Goal: Task Accomplishment & Management: Manage account settings

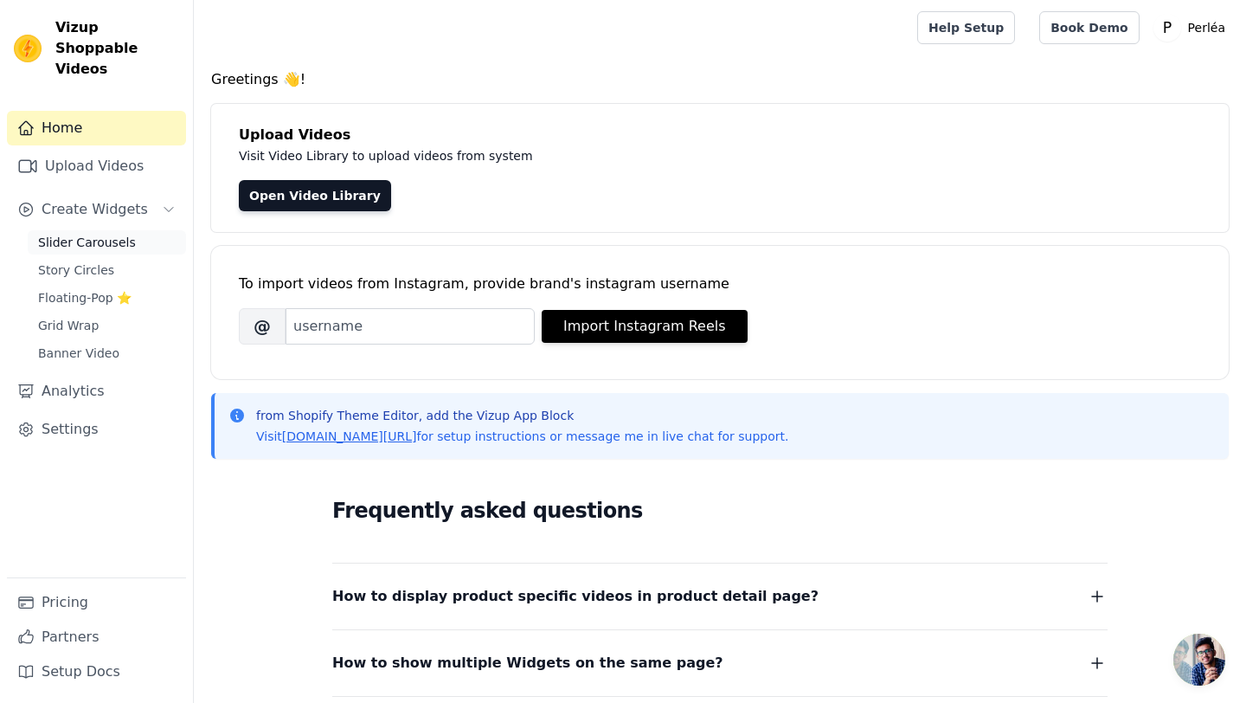
click at [113, 234] on span "Slider Carousels" at bounding box center [87, 242] width 98 height 17
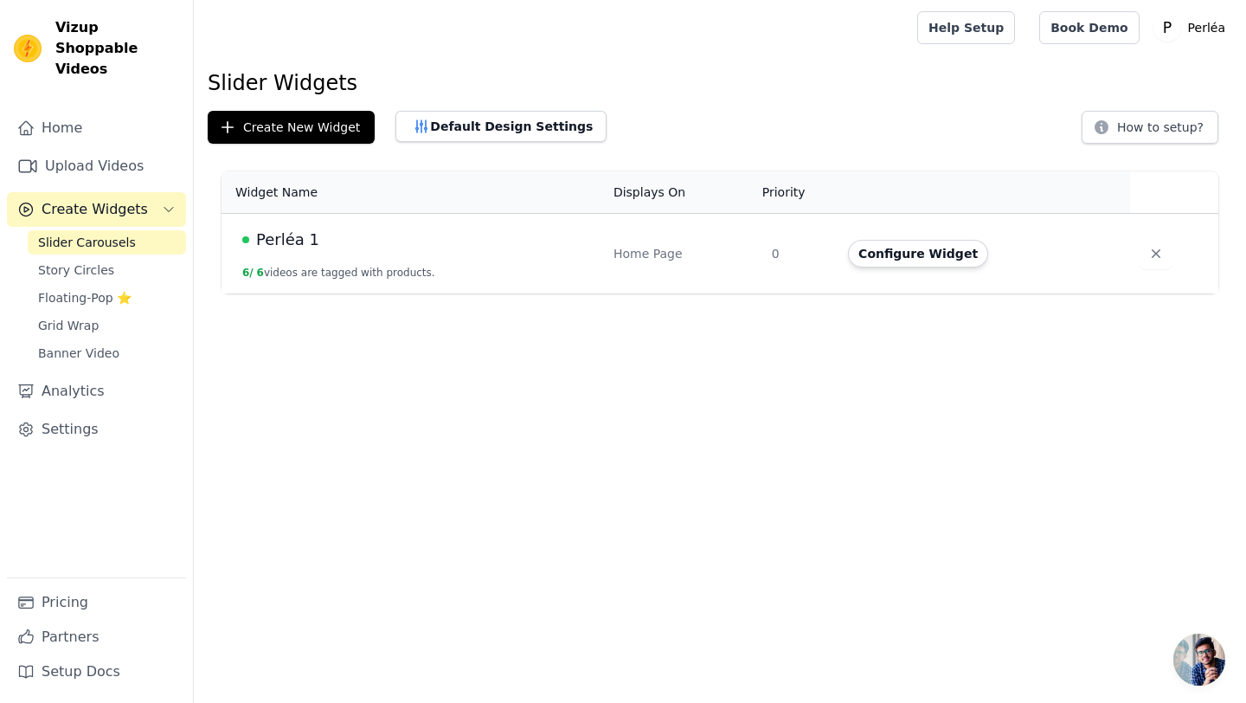
click at [278, 242] on span "Perléa 1" at bounding box center [287, 240] width 63 height 24
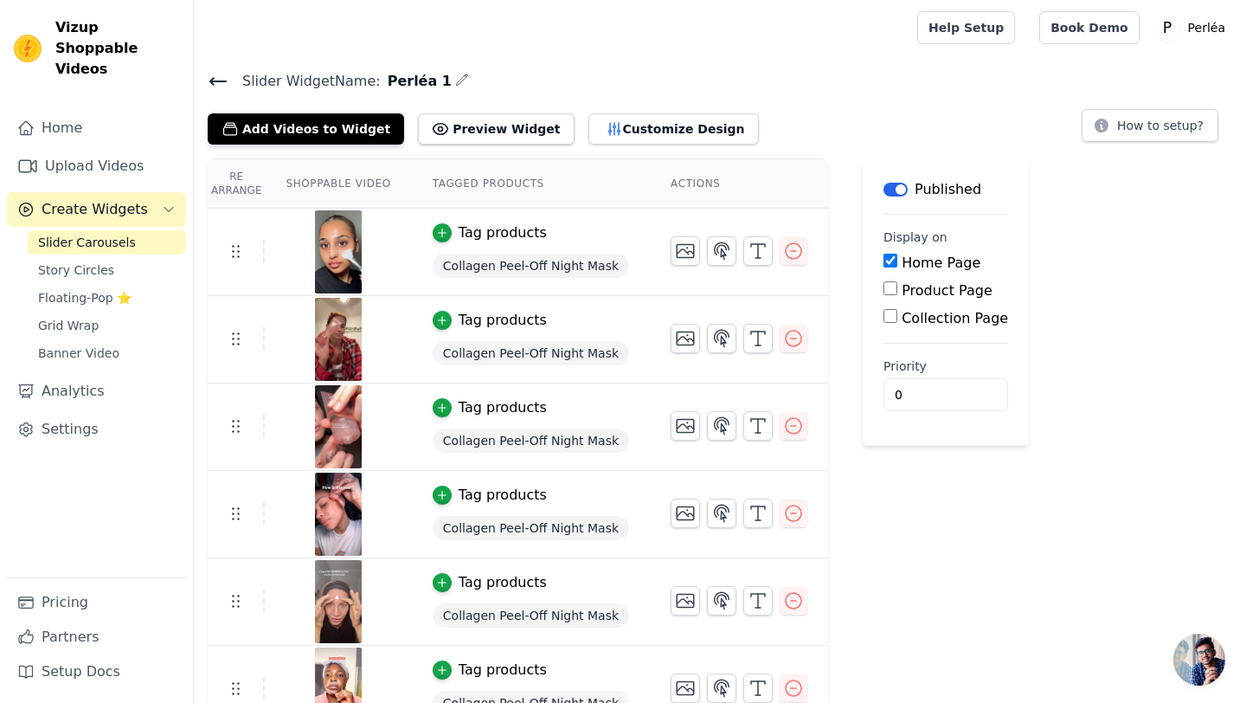
click at [887, 290] on input "Product Page" at bounding box center [891, 288] width 14 height 14
checkbox input "true"
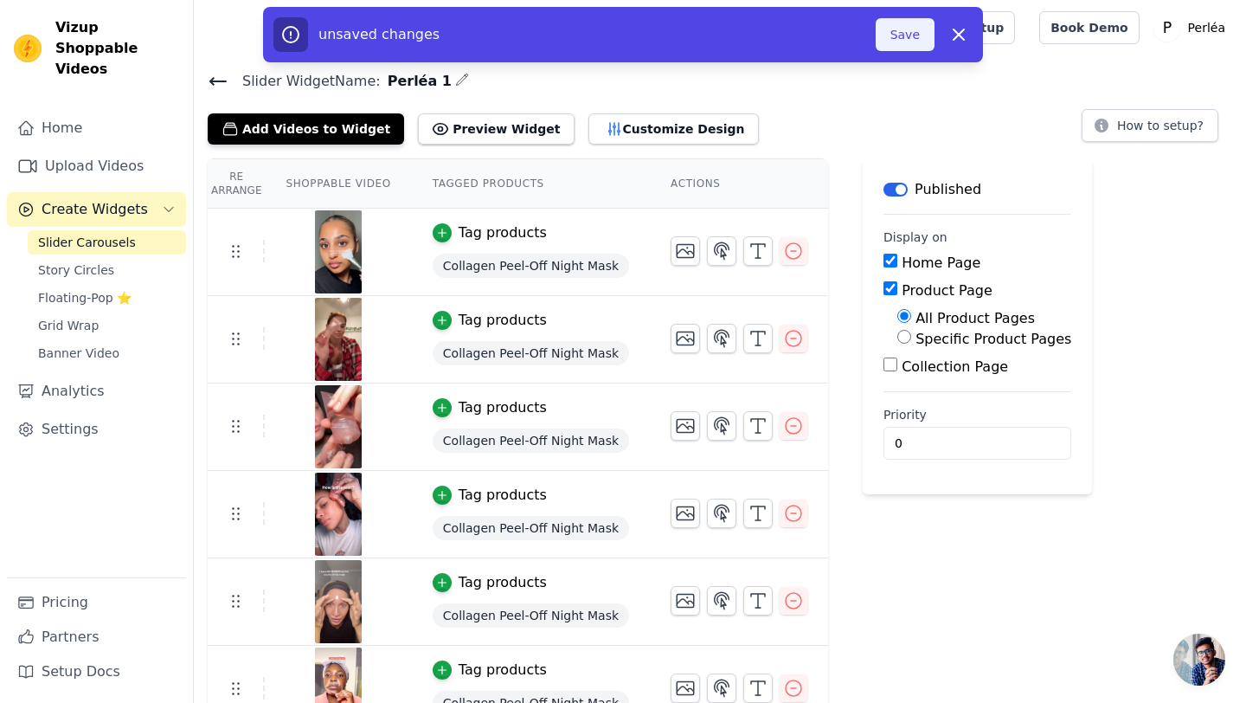
click at [911, 33] on button "Save" at bounding box center [905, 34] width 59 height 33
click at [911, 40] on button "Save" at bounding box center [905, 34] width 59 height 33
